Goal: Task Accomplishment & Management: Use online tool/utility

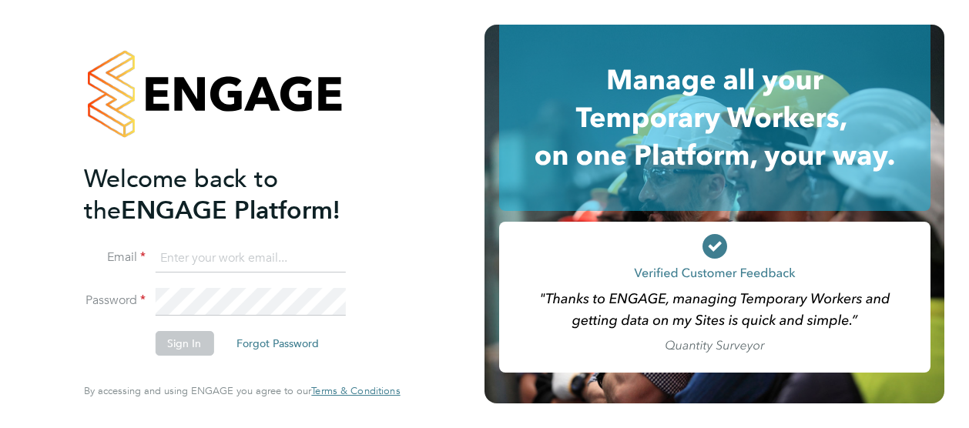
type input "[PERSON_NAME][EMAIL_ADDRESS][PERSON_NAME][DOMAIN_NAME]"
click at [183, 346] on button "Sign In" at bounding box center [184, 343] width 59 height 25
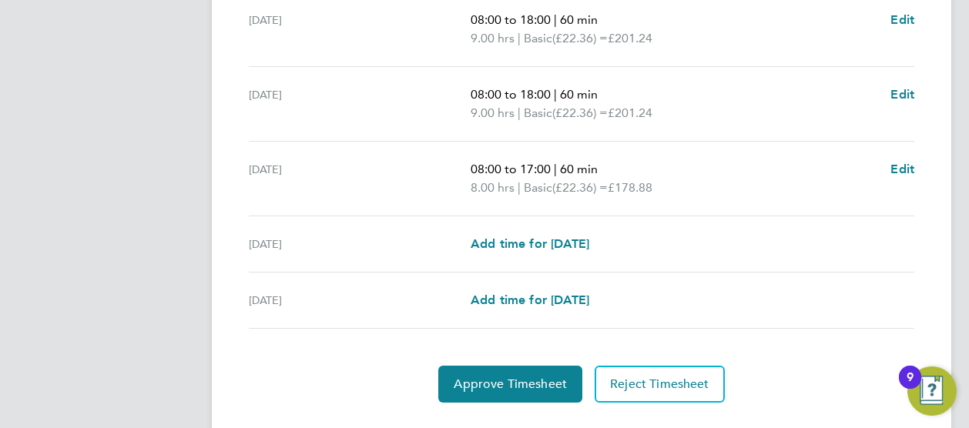
scroll to position [681, 0]
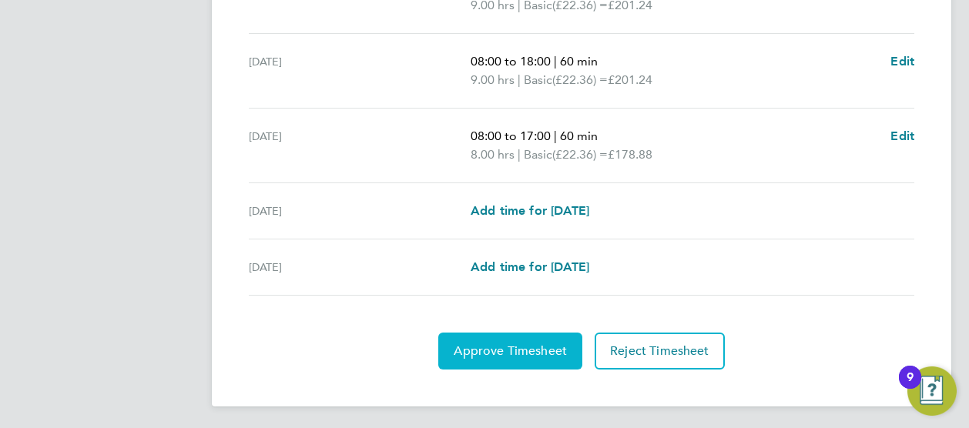
click at [505, 343] on span "Approve Timesheet" at bounding box center [510, 350] width 113 height 15
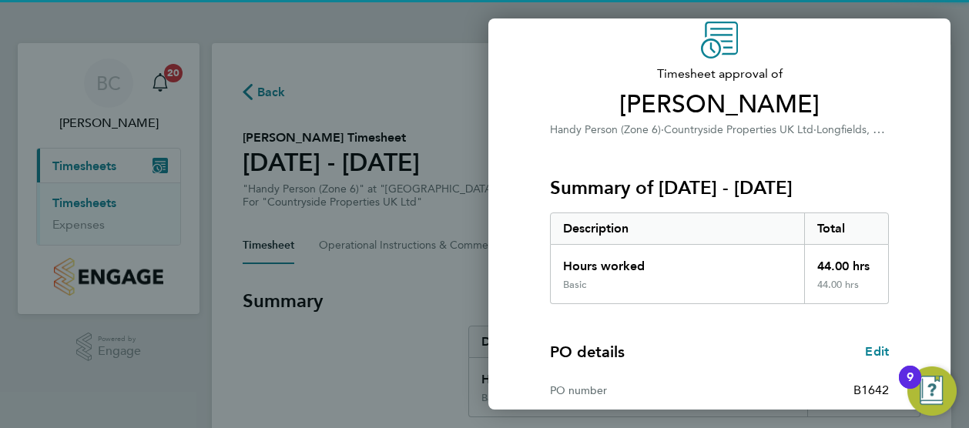
scroll to position [264, 0]
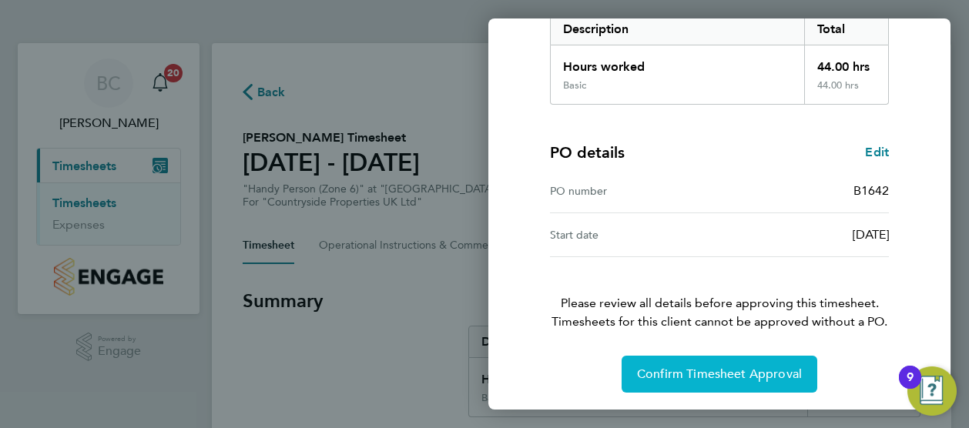
click at [698, 368] on span "Confirm Timesheet Approval" at bounding box center [719, 374] width 165 height 15
